Goal: Task Accomplishment & Management: Manage account settings

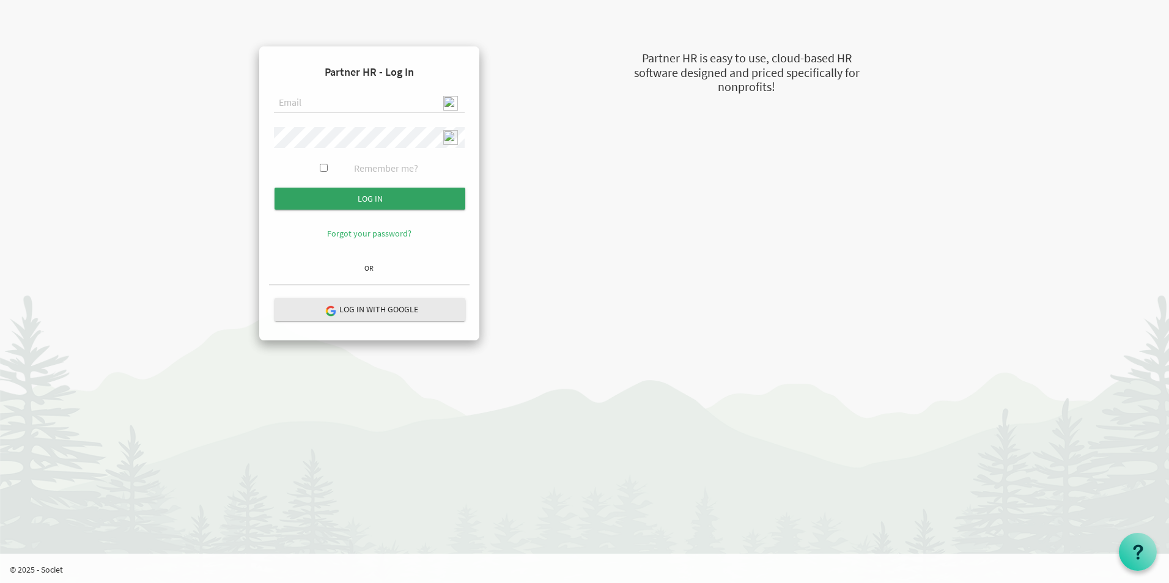
type input "admin@stepind.org"
click at [385, 201] on input "Log in" at bounding box center [369, 199] width 191 height 22
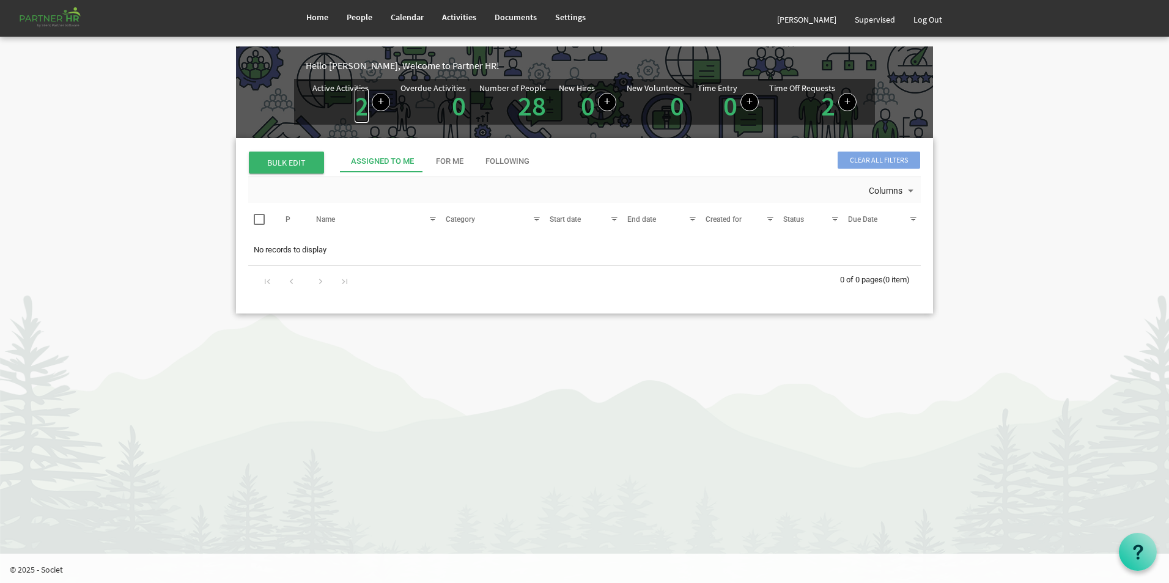
click at [357, 114] on link "2" at bounding box center [361, 106] width 14 height 34
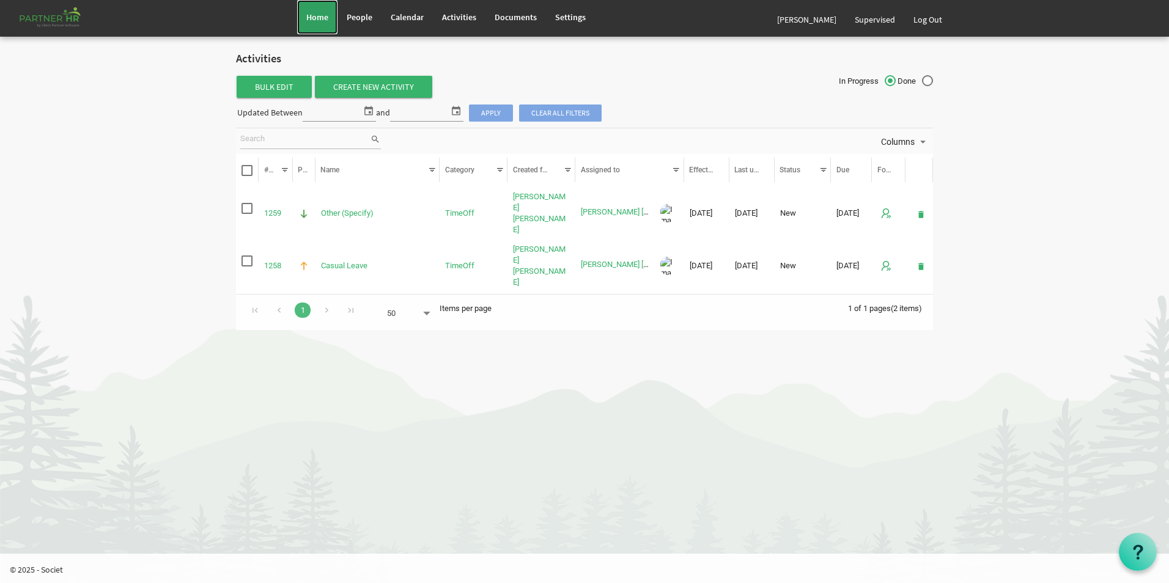
click at [323, 21] on span "Home" at bounding box center [317, 17] width 22 height 11
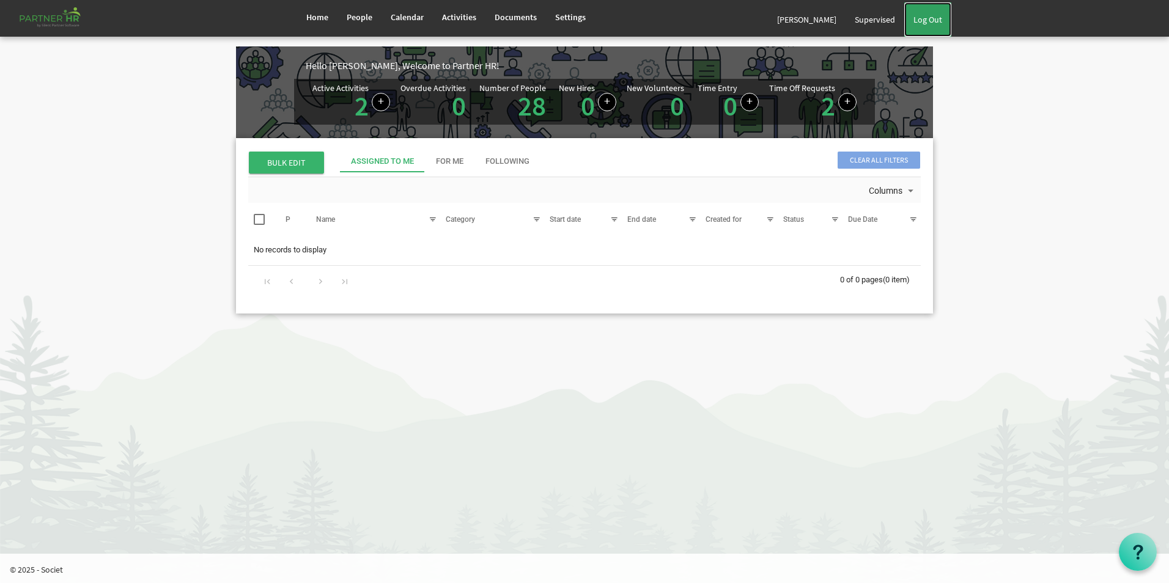
click at [930, 18] on link "Log Out" at bounding box center [927, 19] width 47 height 34
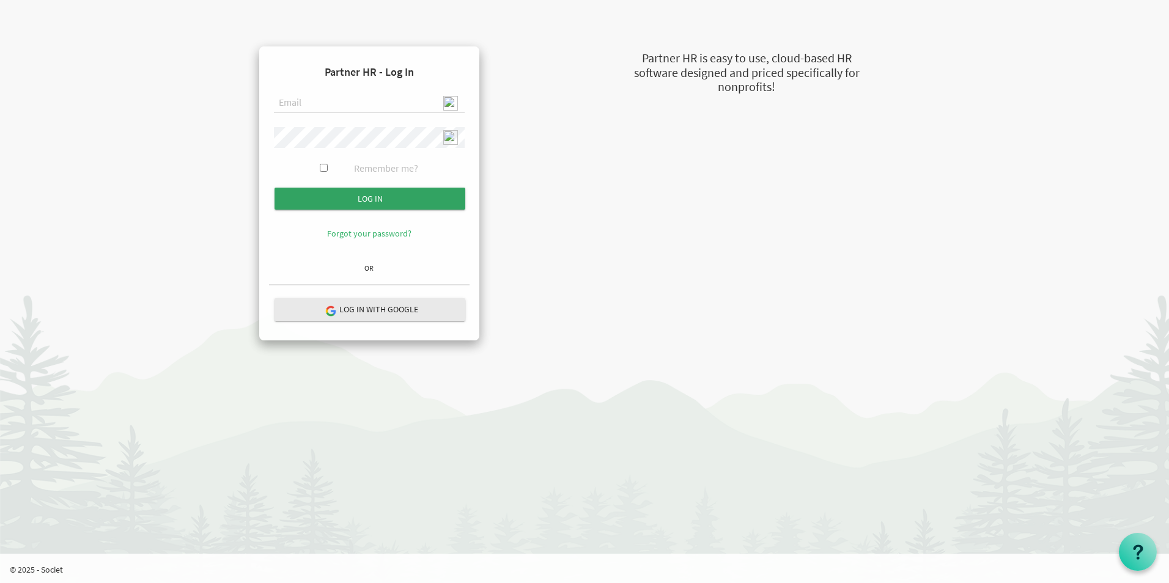
type input "[EMAIL_ADDRESS][DOMAIN_NAME]"
click at [378, 200] on input "Log in" at bounding box center [369, 199] width 191 height 22
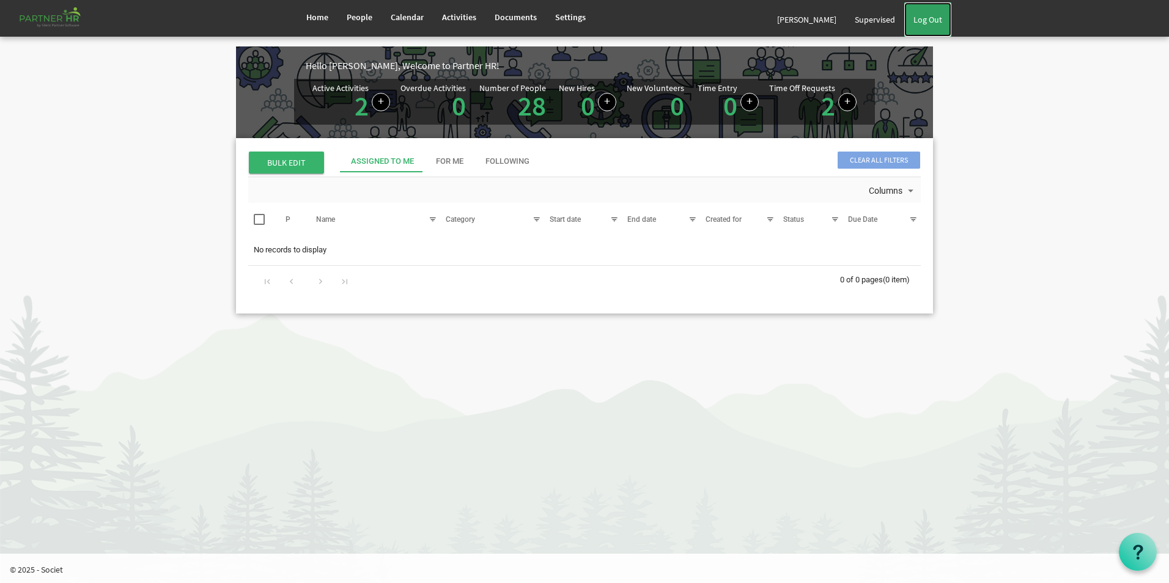
click at [931, 25] on link "Log Out" at bounding box center [927, 19] width 47 height 34
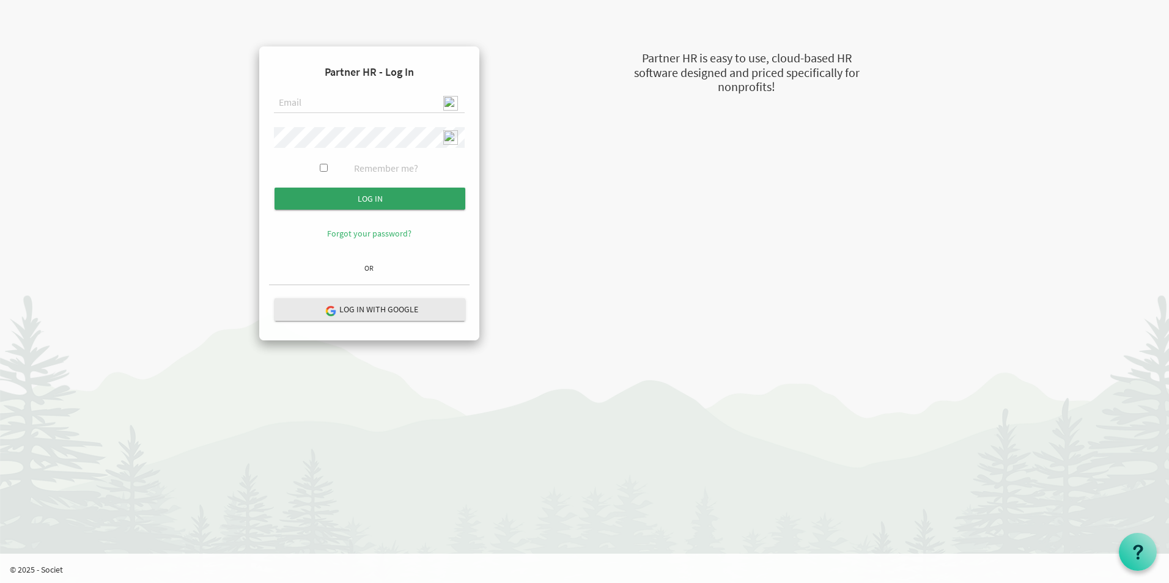
type input "[EMAIL_ADDRESS][DOMAIN_NAME]"
click at [395, 199] on input "submit" at bounding box center [369, 199] width 191 height 22
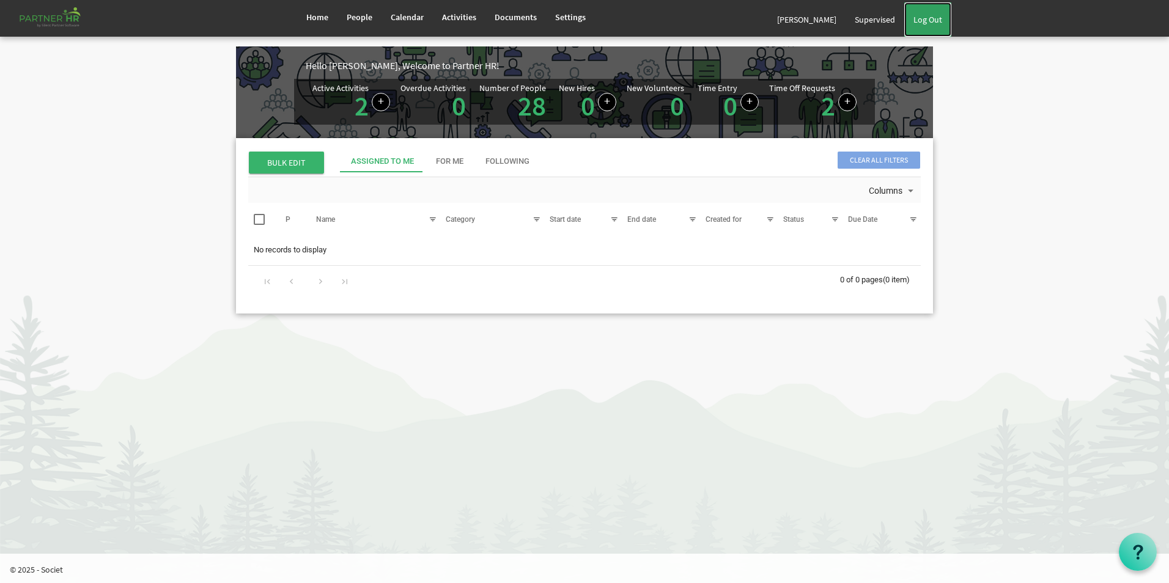
click at [930, 24] on link "Log Out" at bounding box center [927, 19] width 47 height 34
